Goal: Task Accomplishment & Management: Complete application form

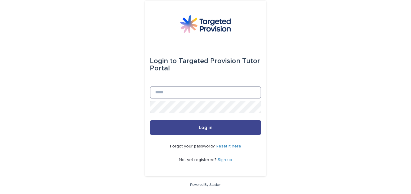
type input "**********"
click at [206, 128] on span "Log in" at bounding box center [206, 127] width 14 height 5
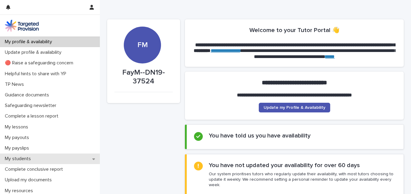
click at [29, 156] on div "My students" at bounding box center [50, 159] width 100 height 11
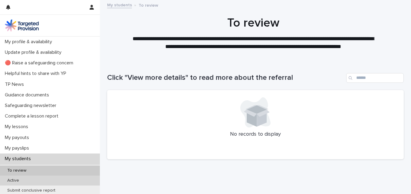
click at [15, 180] on p "Active" at bounding box center [12, 180] width 21 height 5
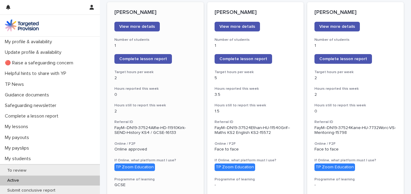
scroll to position [91, 0]
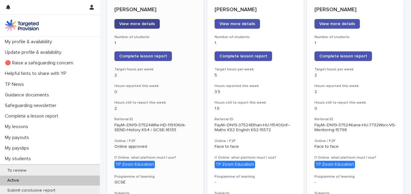
click at [138, 23] on span "View more details" at bounding box center [137, 24] width 36 height 4
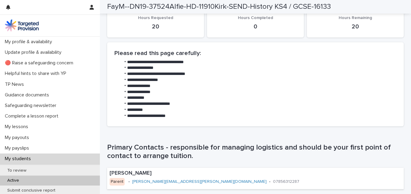
scroll to position [363, 0]
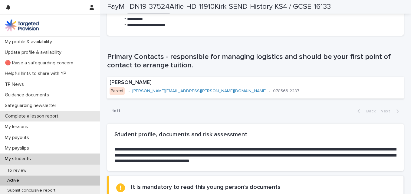
click at [50, 114] on p "Complete a lesson report" at bounding box center [32, 117] width 61 height 6
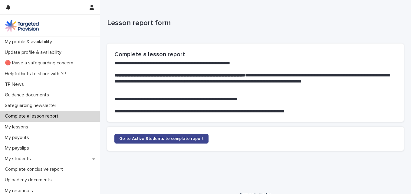
click at [174, 138] on span "Go to Active Students to complete report" at bounding box center [161, 139] width 84 height 4
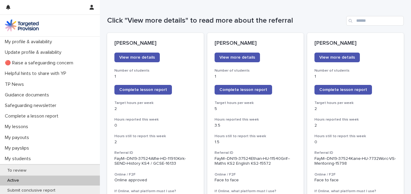
scroll to position [60, 0]
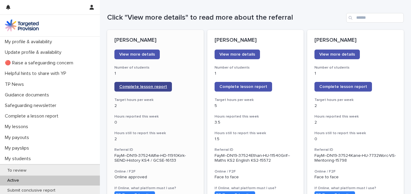
click at [159, 85] on span "Complete lesson report" at bounding box center [143, 87] width 48 height 4
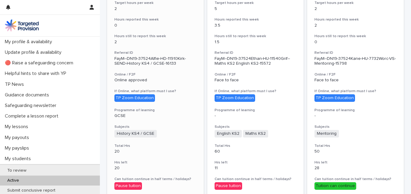
scroll to position [93, 0]
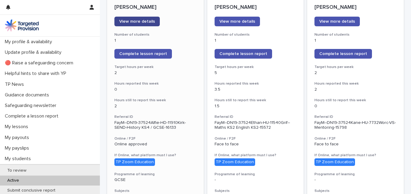
click at [145, 19] on link "View more details" at bounding box center [136, 22] width 45 height 10
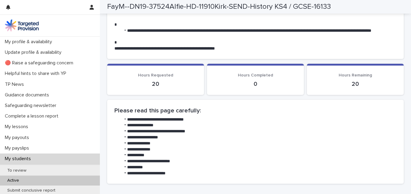
scroll to position [336, 0]
